Goal: Find specific page/section: Find specific page/section

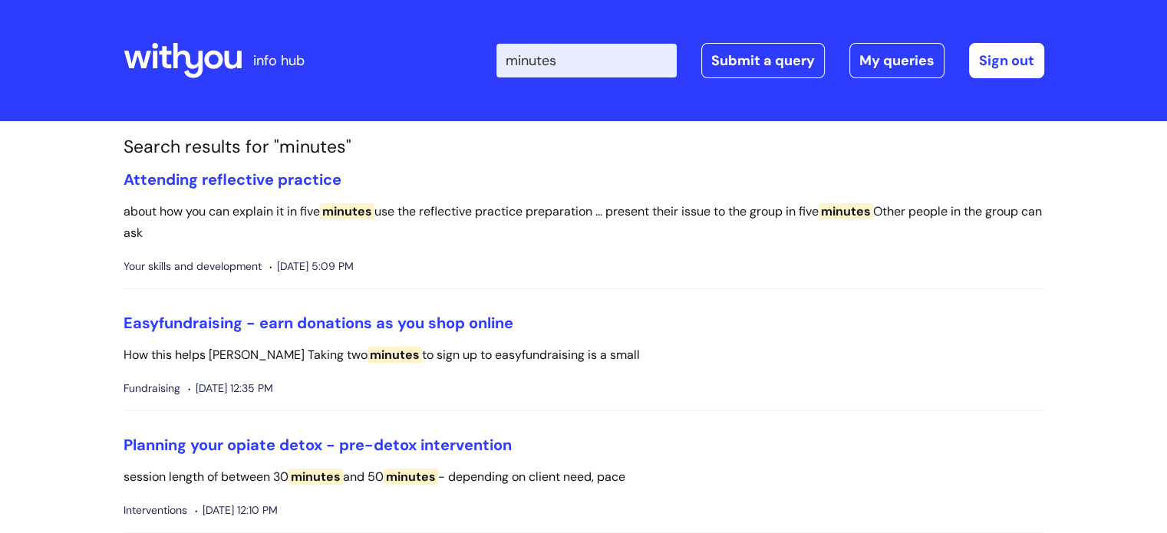
click at [213, 62] on icon at bounding box center [183, 60] width 118 height 37
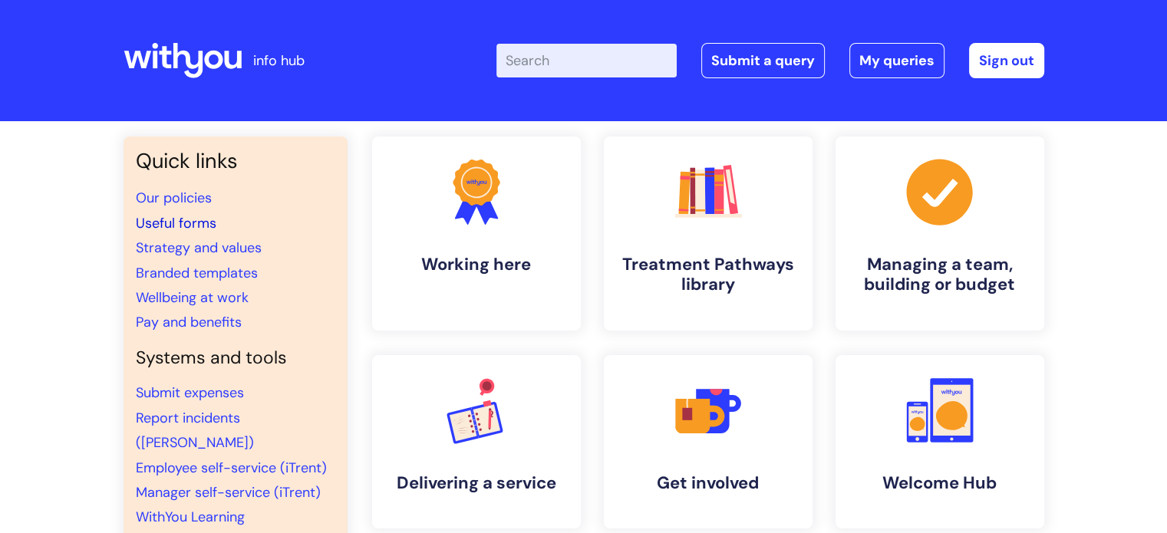
click at [196, 227] on link "Useful forms" at bounding box center [176, 223] width 81 height 18
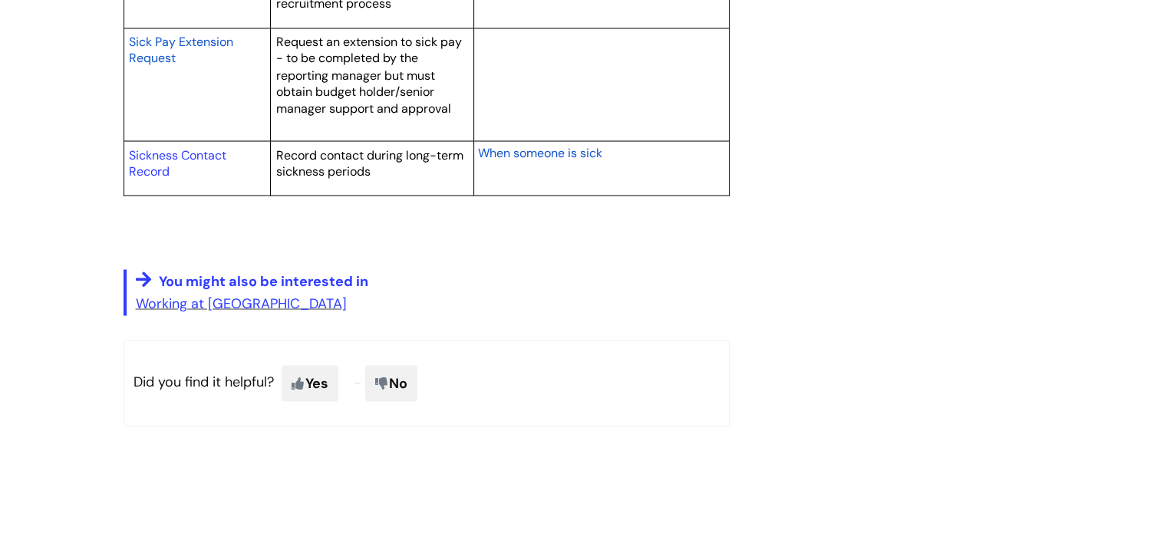
scroll to position [2857, 0]
